Goal: Transaction & Acquisition: Purchase product/service

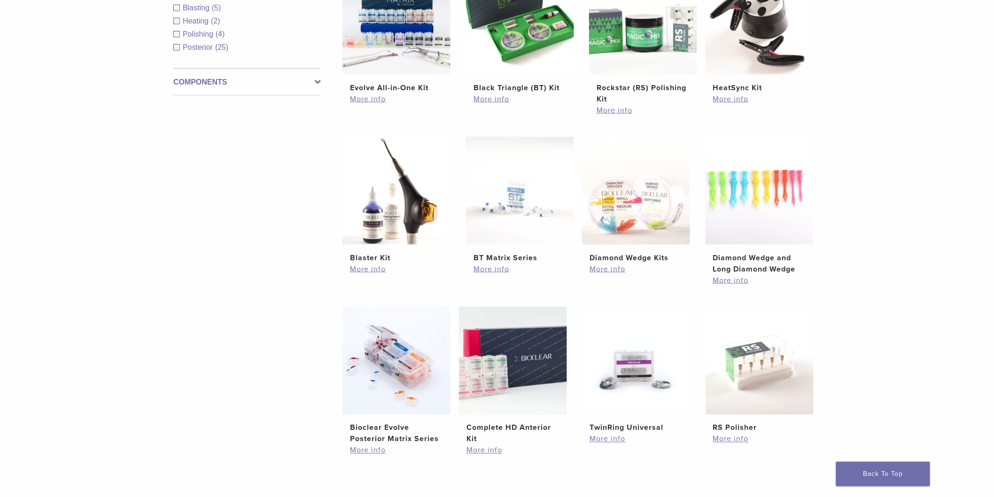
scroll to position [626, 0]
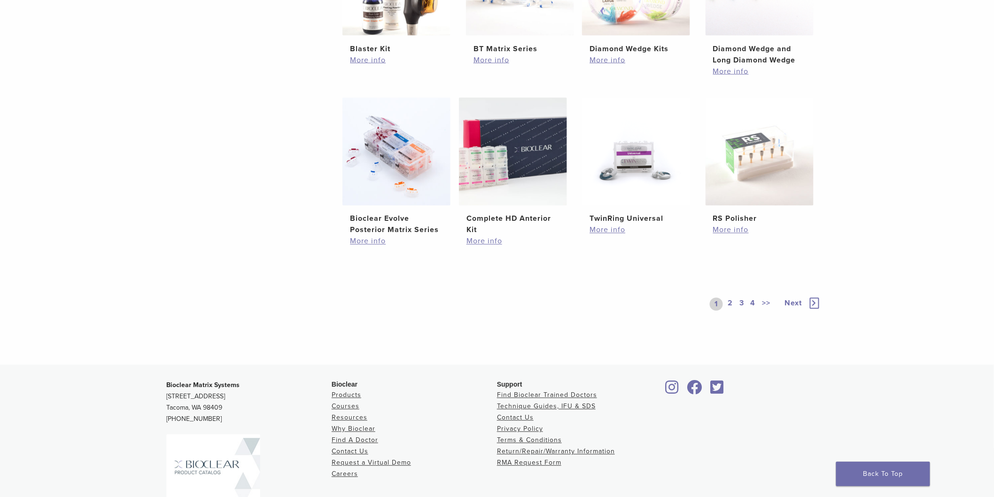
click at [491, 305] on link "4" at bounding box center [753, 304] width 9 height 13
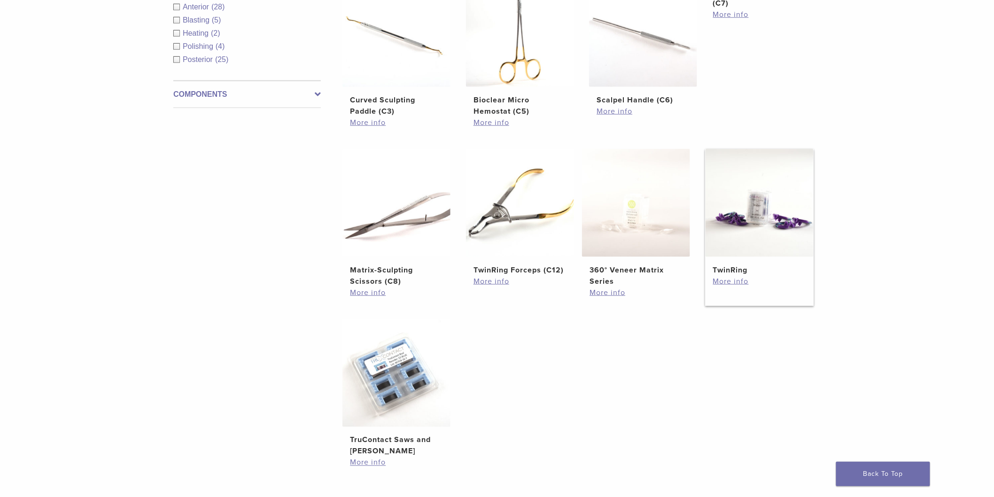
scroll to position [457, 0]
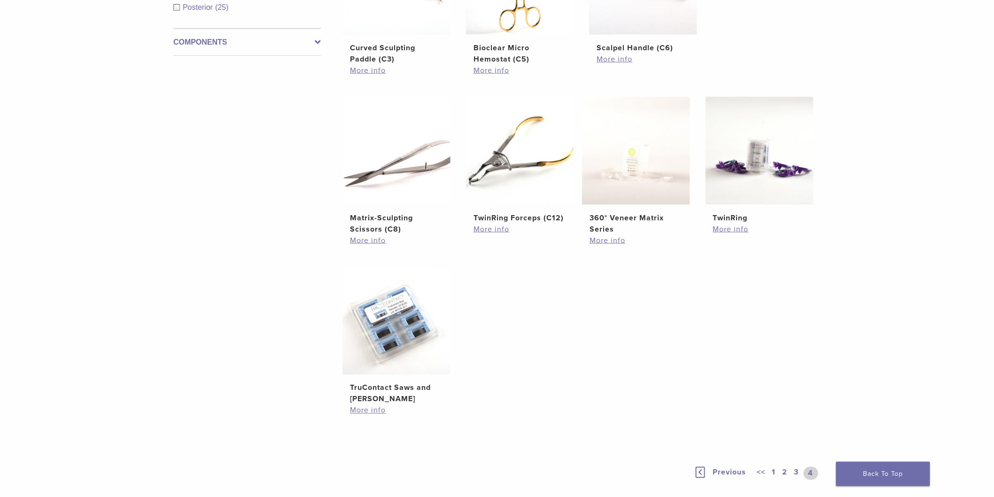
click at [491, 469] on link "3" at bounding box center [796, 473] width 8 height 13
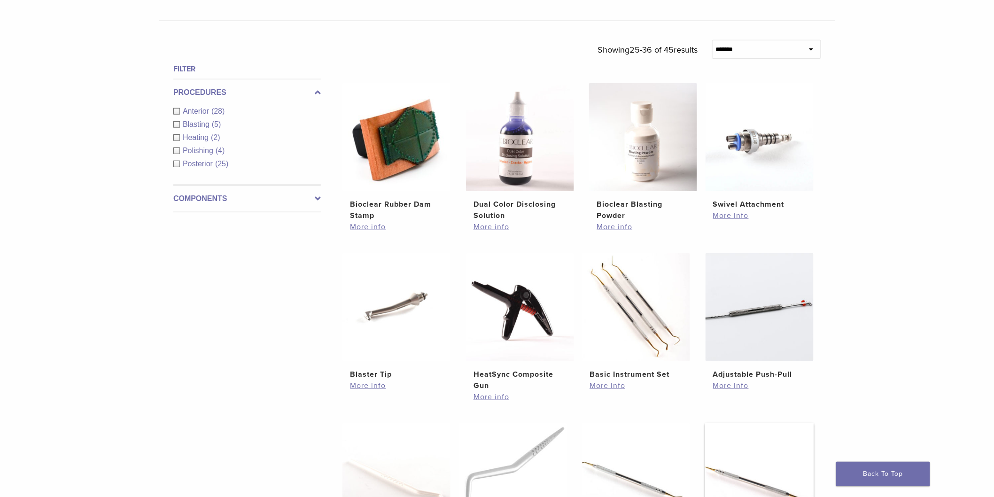
scroll to position [509, 0]
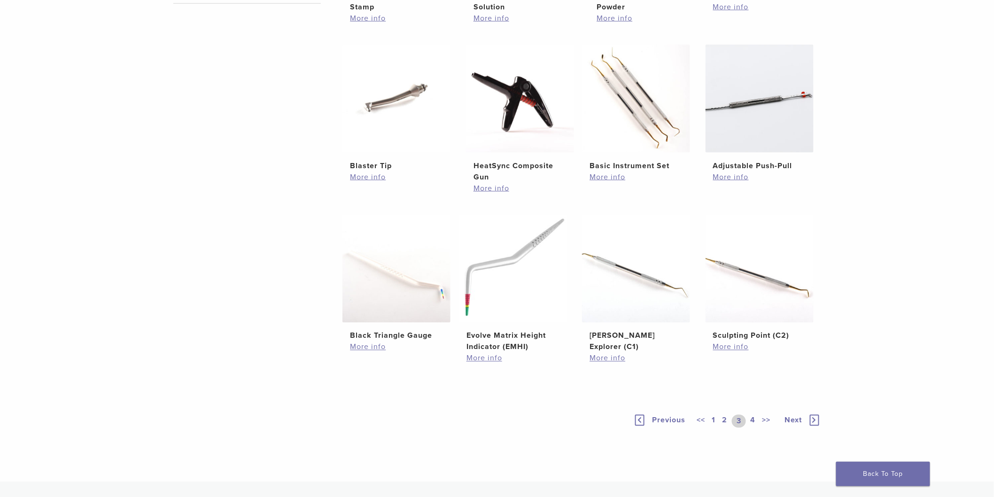
click at [491, 421] on link "2" at bounding box center [724, 421] width 9 height 13
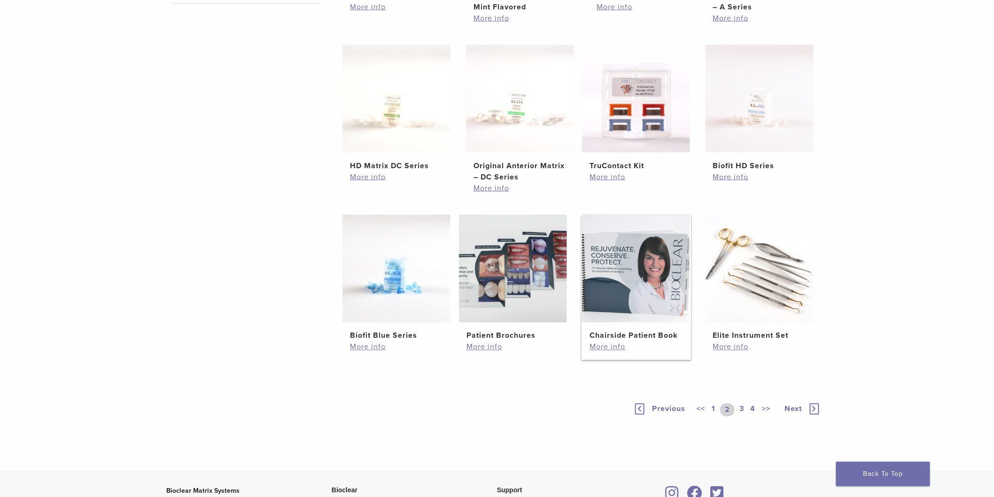
click at [491, 284] on img at bounding box center [636, 269] width 108 height 108
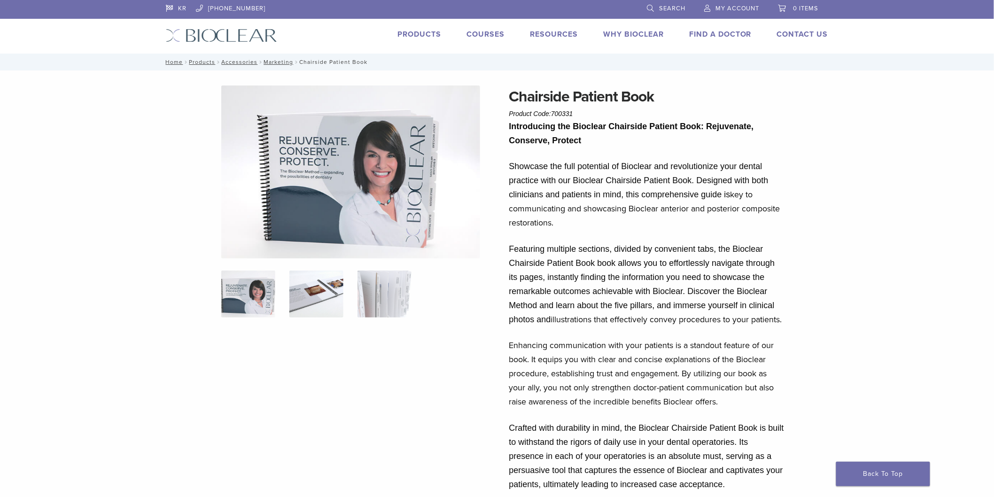
click at [321, 290] on img at bounding box center [316, 294] width 54 height 47
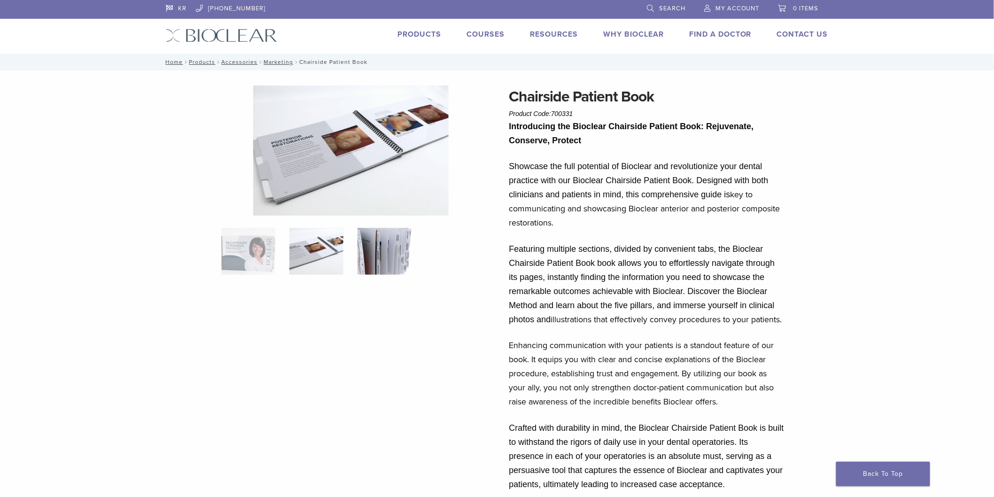
click at [380, 243] on img at bounding box center [384, 251] width 54 height 47
